Goal: Information Seeking & Learning: Find specific fact

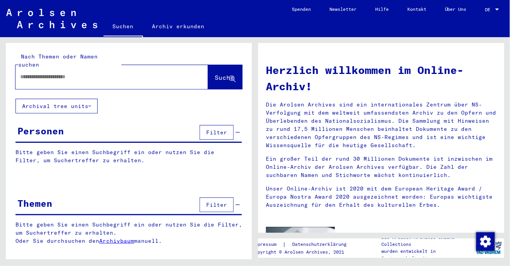
click at [135, 73] on input "text" at bounding box center [102, 77] width 165 height 8
click at [223, 74] on span "Suche" at bounding box center [224, 78] width 19 height 8
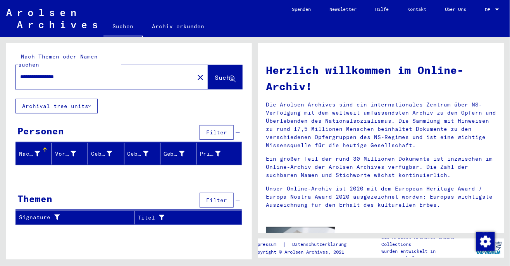
click at [53, 73] on input "**********" at bounding box center [102, 77] width 165 height 8
type input "**********"
click at [222, 74] on span "Suche" at bounding box center [224, 78] width 19 height 8
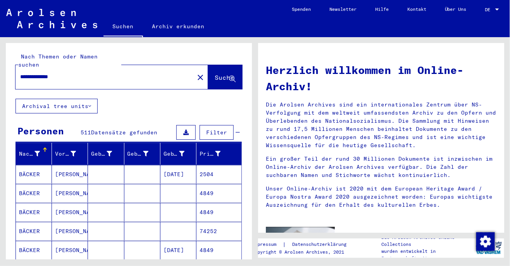
click at [223, 129] on span "Filter" at bounding box center [216, 132] width 21 height 7
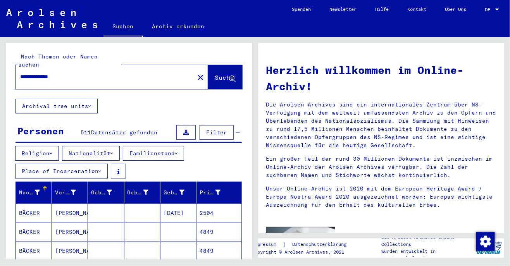
click at [113, 146] on button "Nationalität" at bounding box center [91, 153] width 58 height 15
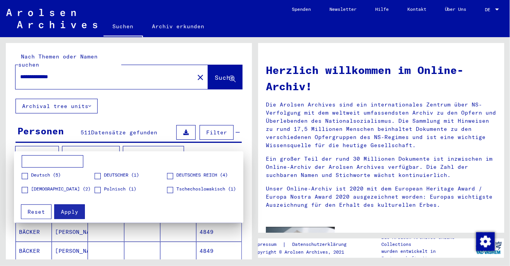
click at [27, 175] on span at bounding box center [25, 176] width 6 height 6
click at [97, 178] on span at bounding box center [97, 176] width 6 height 6
click at [173, 175] on span at bounding box center [170, 176] width 6 height 6
click at [78, 209] on button "Apply" at bounding box center [69, 211] width 31 height 15
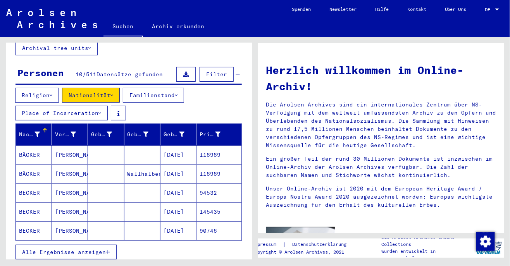
scroll to position [68, 0]
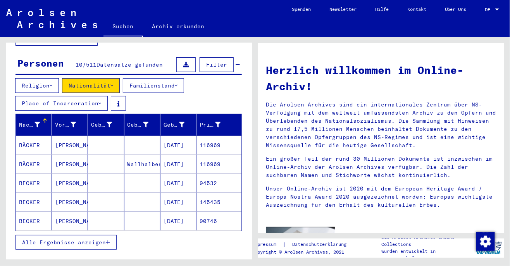
click at [83, 195] on mat-cell "[PERSON_NAME]" at bounding box center [70, 202] width 36 height 19
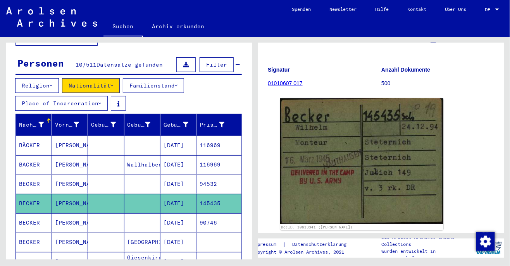
scroll to position [59, 0]
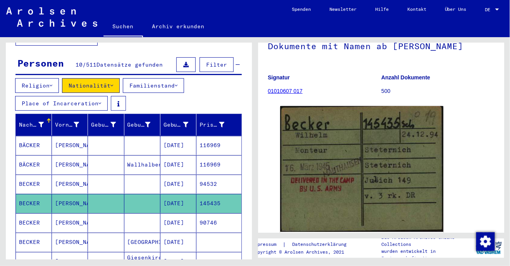
click at [118, 78] on button "Nationalität" at bounding box center [91, 85] width 58 height 15
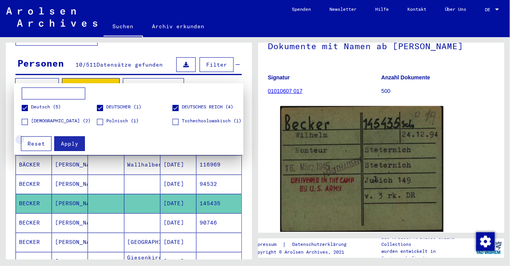
click at [43, 143] on span "Reset" at bounding box center [35, 143] width 17 height 7
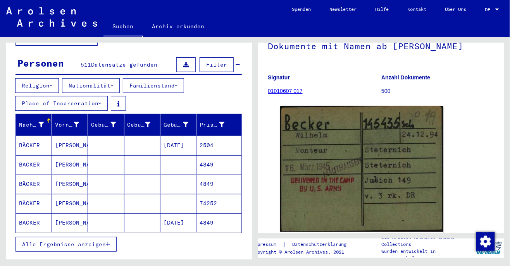
click at [105, 241] on span "Alle Ergebnisse anzeigen" at bounding box center [64, 244] width 84 height 7
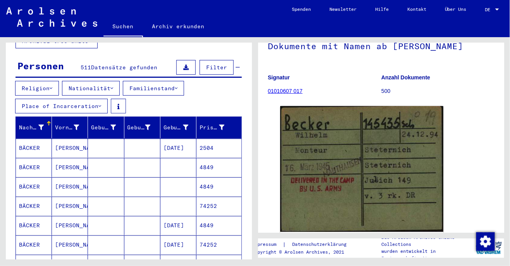
scroll to position [65, 0]
click at [187, 125] on icon at bounding box center [185, 127] width 5 height 5
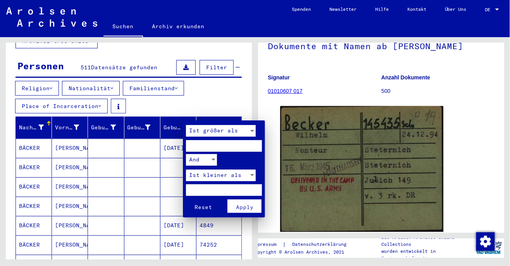
click at [248, 148] on input "number" at bounding box center [224, 146] width 76 height 12
type input "****"
click at [237, 189] on input "number" at bounding box center [224, 190] width 76 height 12
type input "****"
click at [249, 206] on span "Apply" at bounding box center [244, 207] width 17 height 7
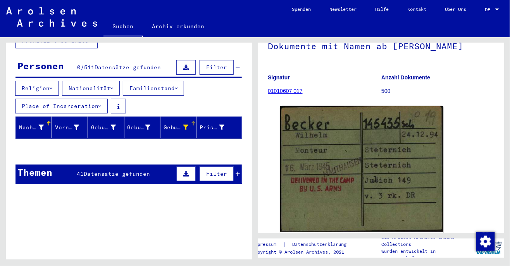
click at [185, 125] on icon at bounding box center [185, 127] width 5 height 5
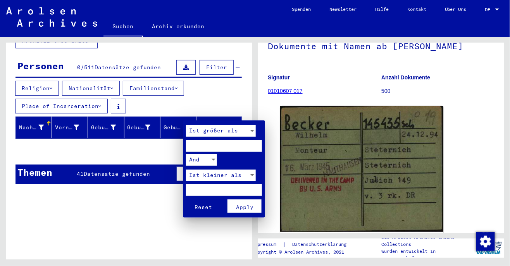
click at [190, 148] on input "****" at bounding box center [224, 146] width 76 height 12
type input "*****"
click at [186, 199] on button "Reset" at bounding box center [203, 206] width 34 height 14
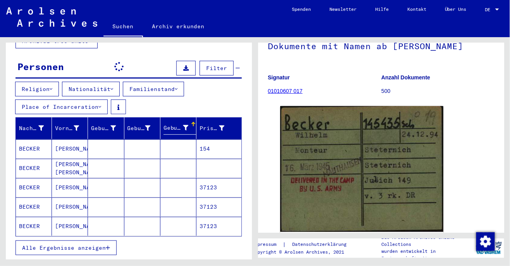
click at [187, 125] on icon at bounding box center [185, 127] width 5 height 5
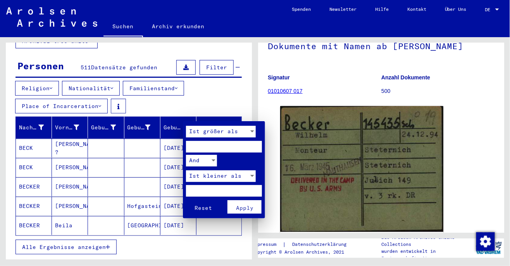
click at [240, 148] on input "number" at bounding box center [224, 147] width 76 height 12
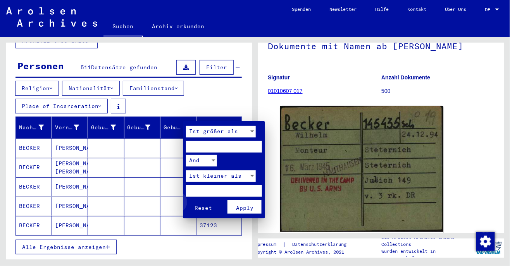
type input "**"
click at [202, 206] on span "Reset" at bounding box center [202, 207] width 17 height 7
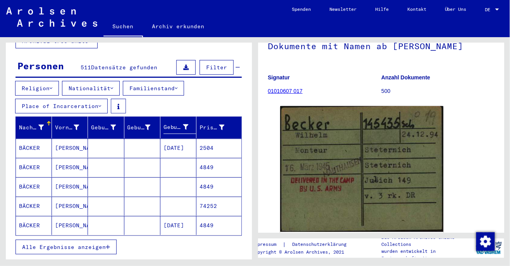
click at [184, 124] on icon at bounding box center [185, 126] width 5 height 5
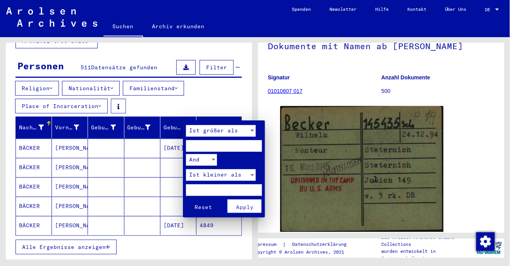
click at [170, 177] on div at bounding box center [255, 133] width 510 height 266
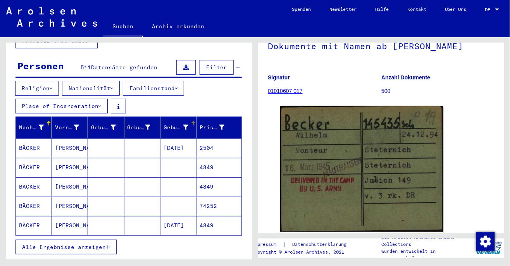
click at [192, 121] on div at bounding box center [192, 122] width 2 height 2
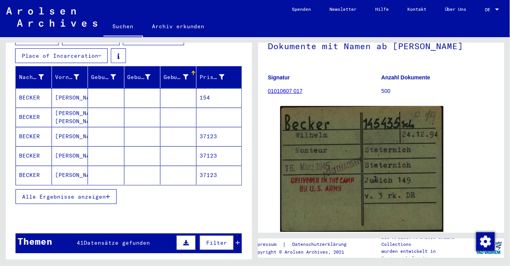
scroll to position [118, 0]
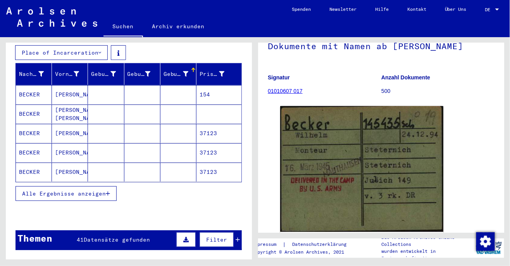
click at [48, 124] on mat-cell "BECKER" at bounding box center [34, 133] width 36 height 19
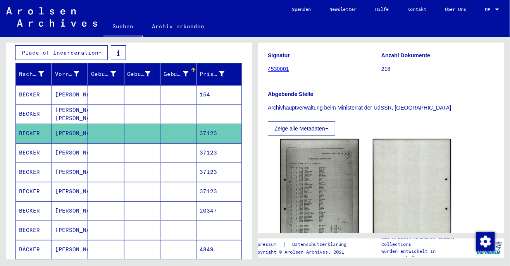
scroll to position [82, 0]
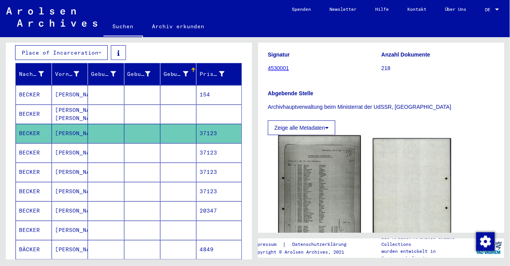
click at [343, 205] on img at bounding box center [319, 194] width 82 height 116
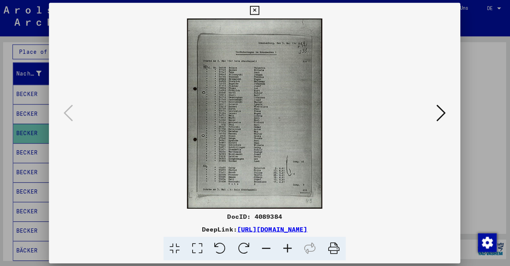
click at [441, 121] on icon at bounding box center [438, 113] width 9 height 19
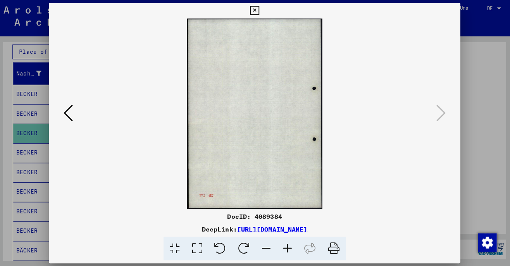
click at [74, 113] on icon at bounding box center [70, 113] width 9 height 19
